Goal: Task Accomplishment & Management: Manage account settings

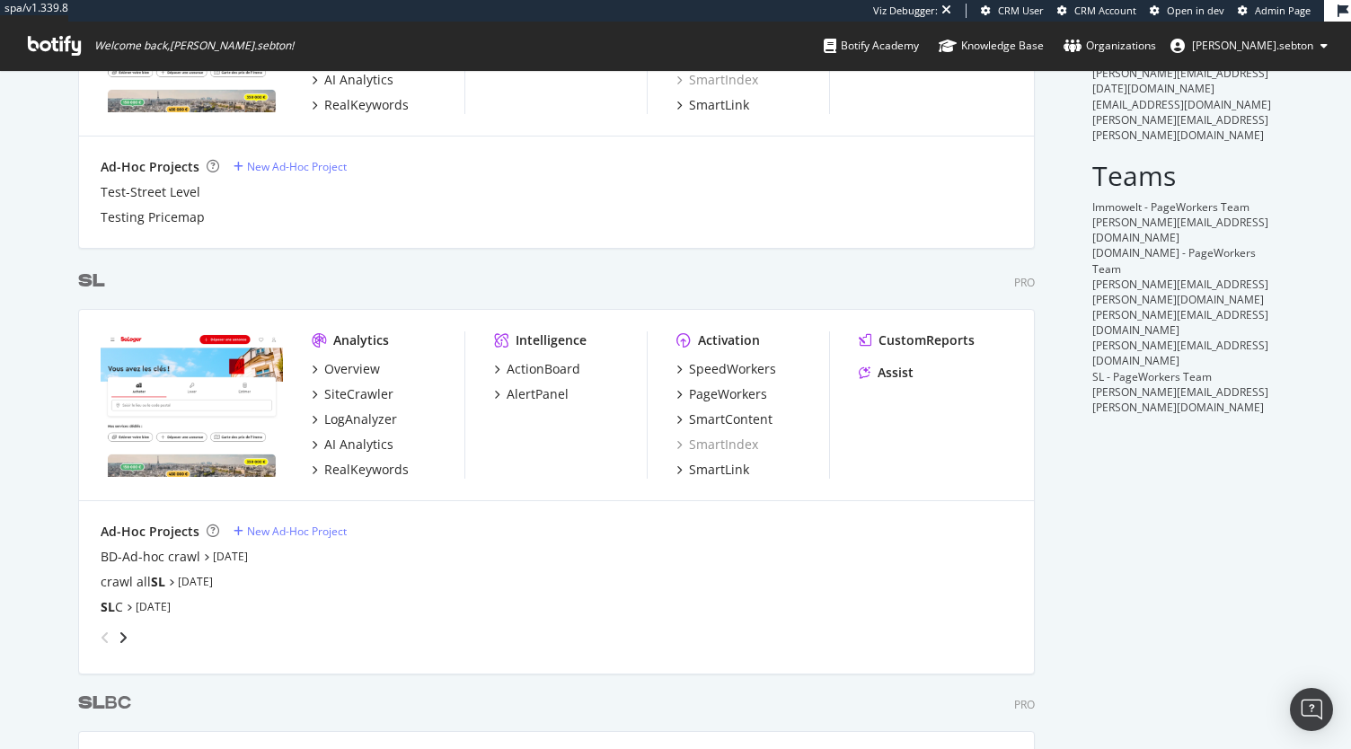
scroll to position [683, 0]
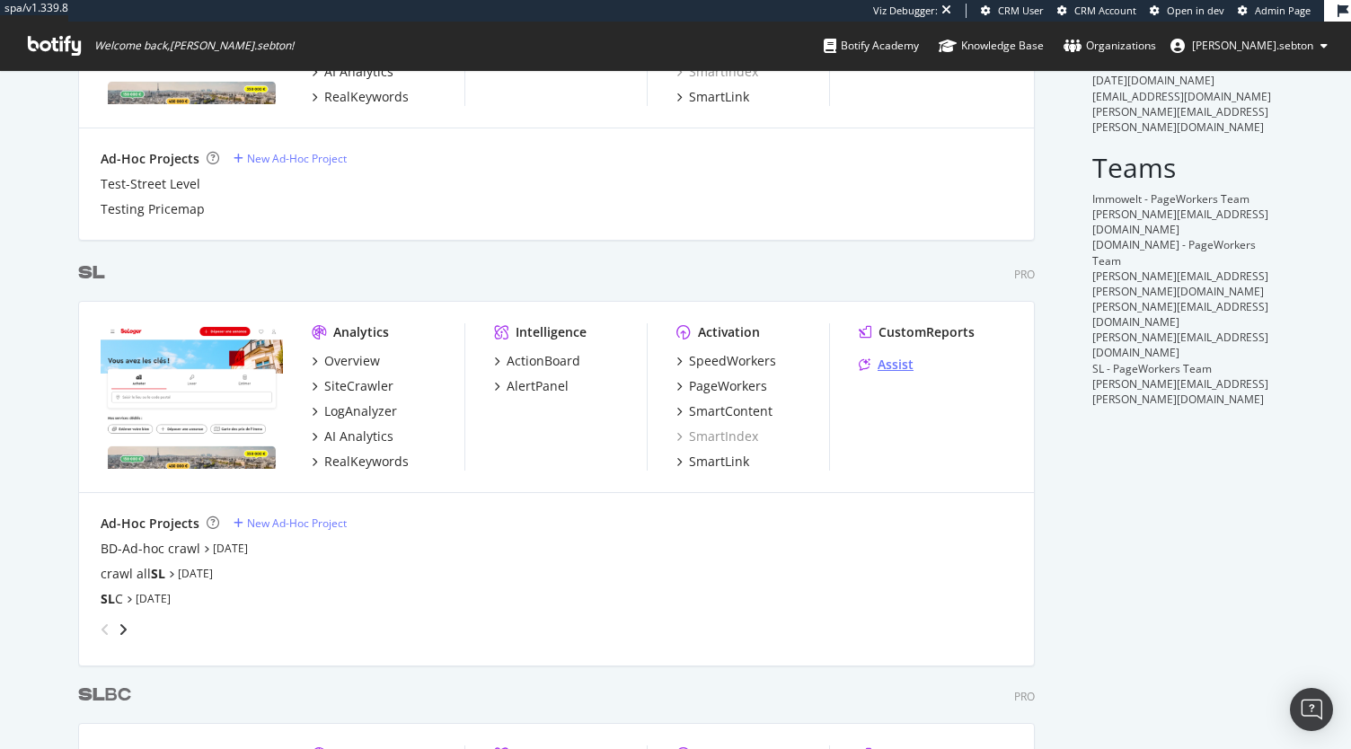
type input "sl"
click at [885, 362] on div "Assist" at bounding box center [896, 365] width 36 height 18
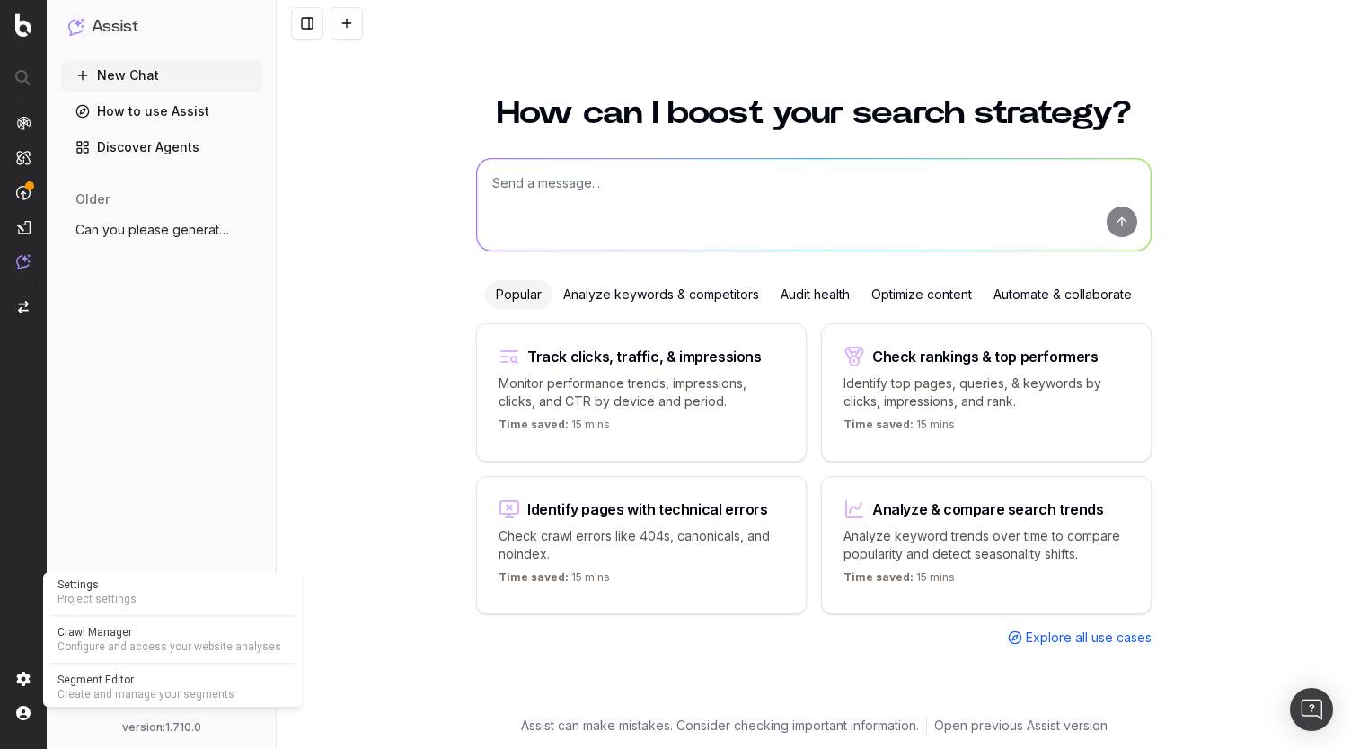
click at [103, 603] on span "Project settings" at bounding box center [173, 599] width 230 height 14
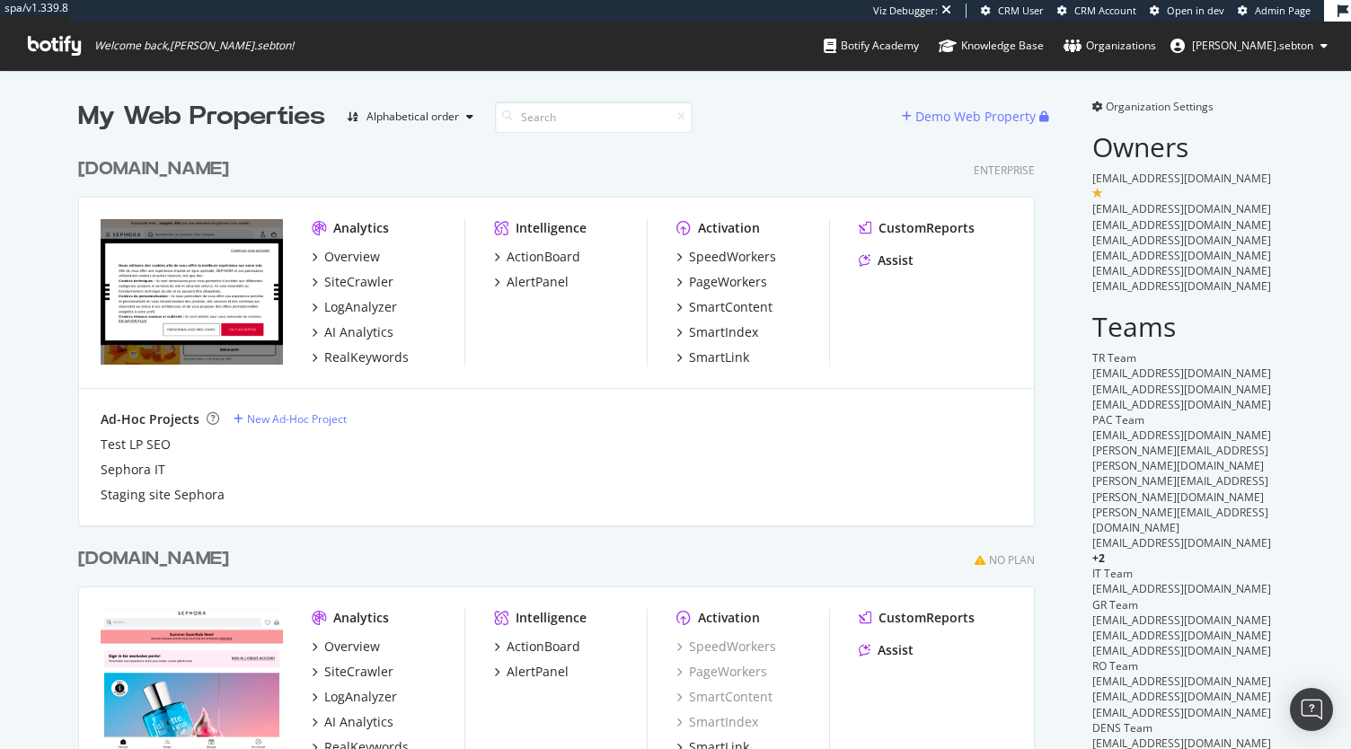
scroll to position [4338, 957]
click at [888, 265] on div "Assist" at bounding box center [896, 261] width 36 height 18
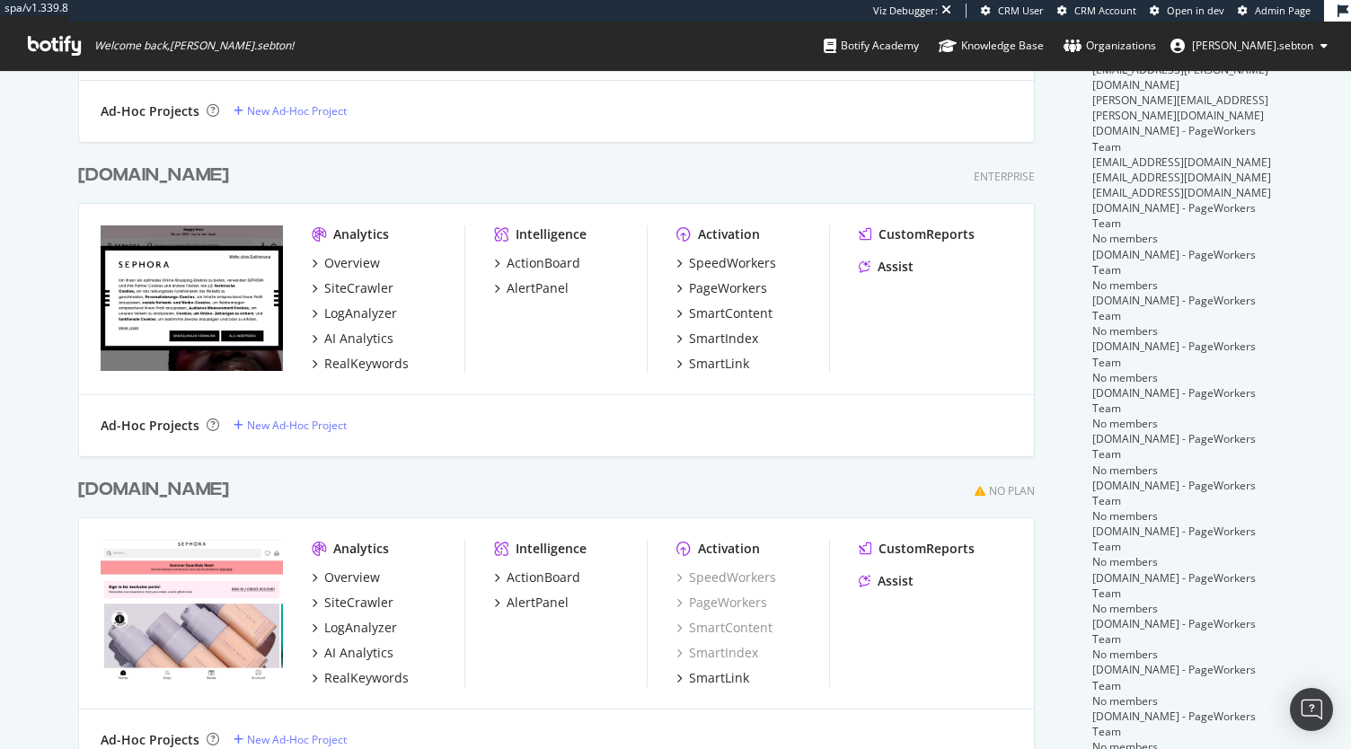
scroll to position [1015, 0]
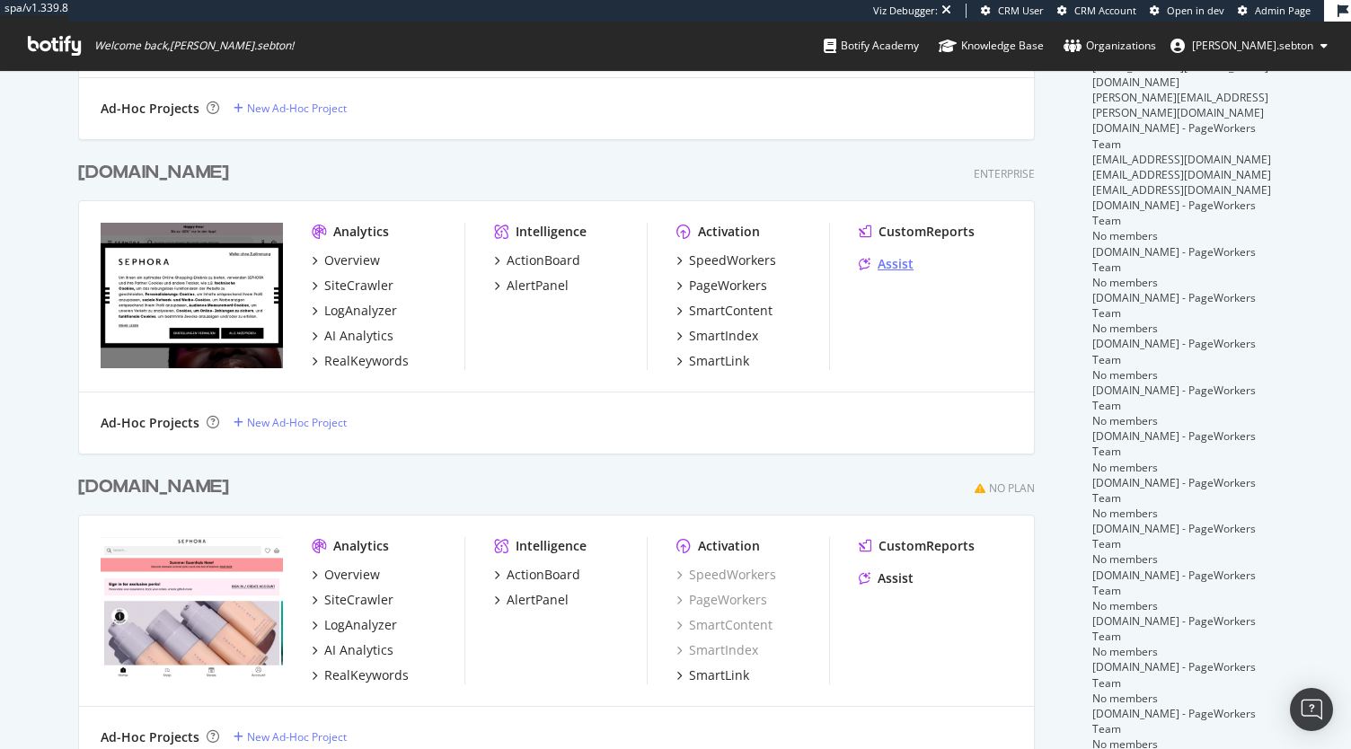
click at [883, 262] on div "Assist" at bounding box center [896, 264] width 36 height 18
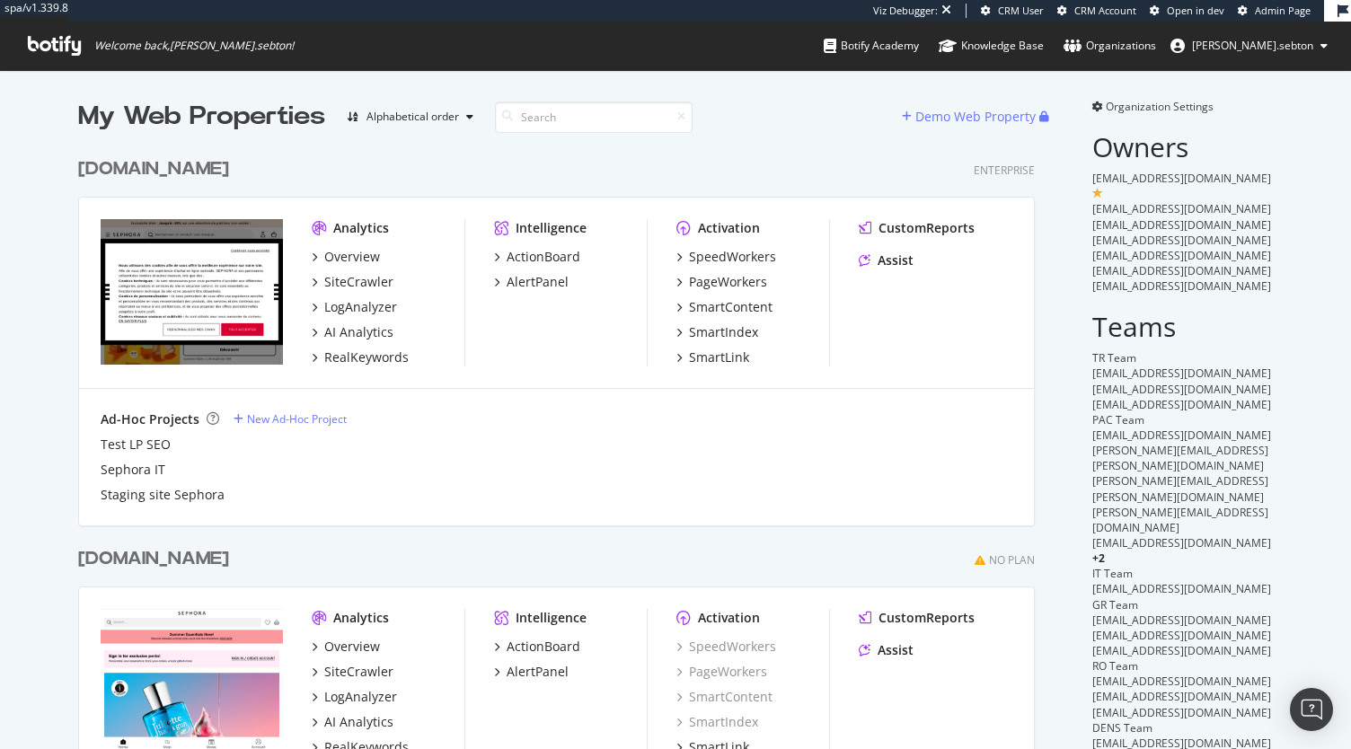
scroll to position [4338, 957]
click at [904, 256] on div "Assist" at bounding box center [896, 261] width 36 height 18
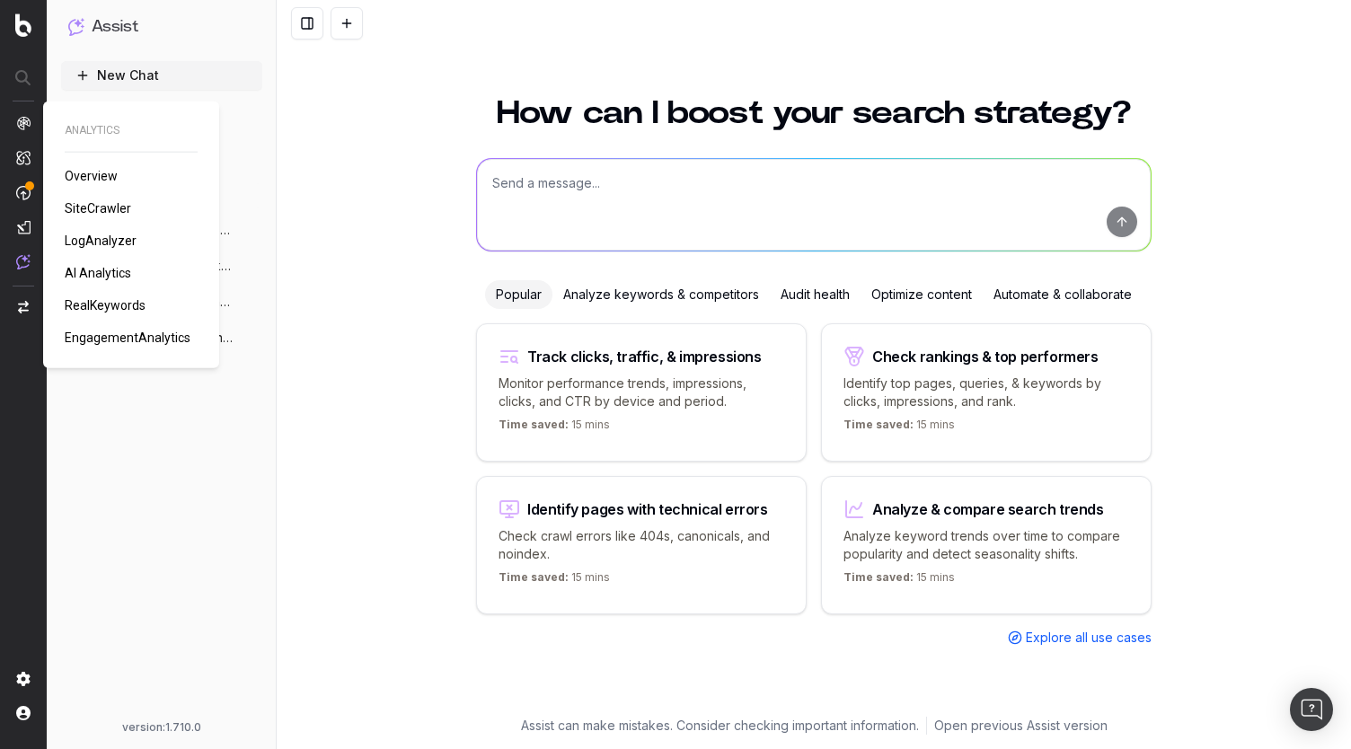
click at [79, 211] on span "SiteCrawler" at bounding box center [98, 208] width 66 height 14
